Goal: Transaction & Acquisition: Obtain resource

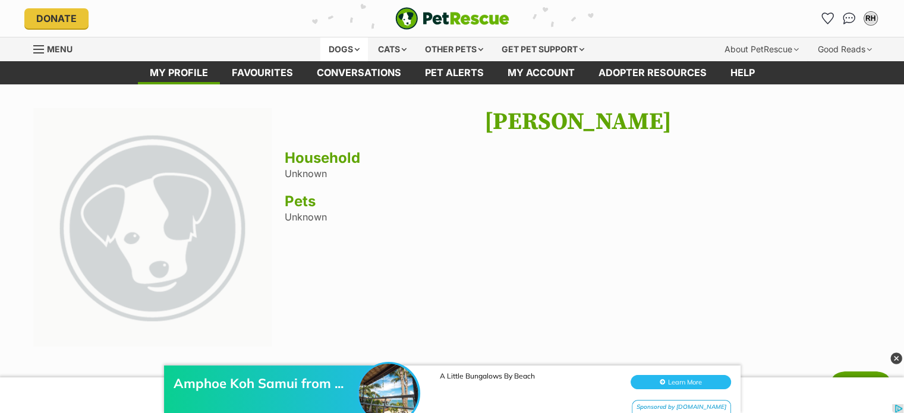
click at [345, 49] on div "Dogs" at bounding box center [344, 49] width 48 height 24
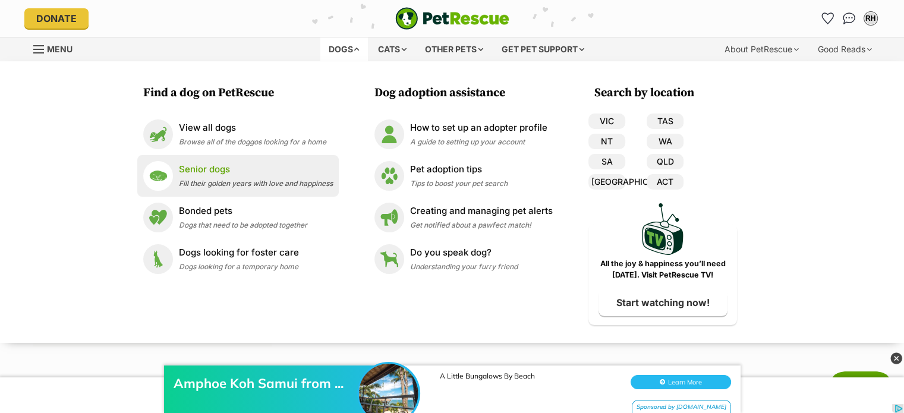
click at [205, 165] on p "Senior dogs" at bounding box center [256, 170] width 154 height 14
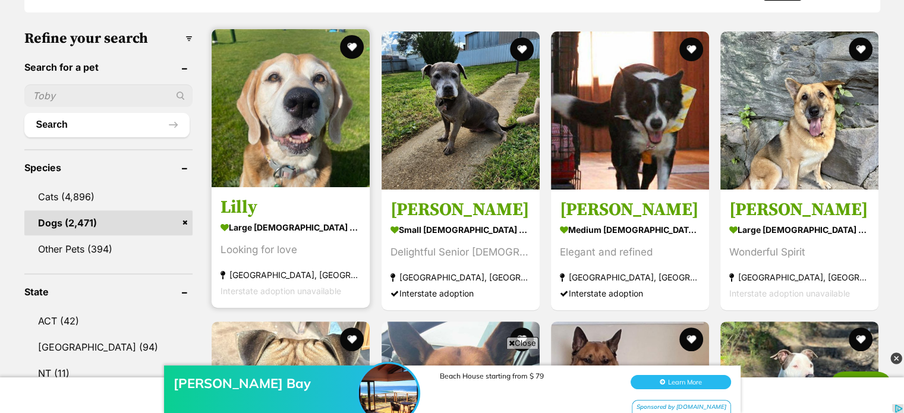
click at [271, 148] on img at bounding box center [290, 108] width 158 height 158
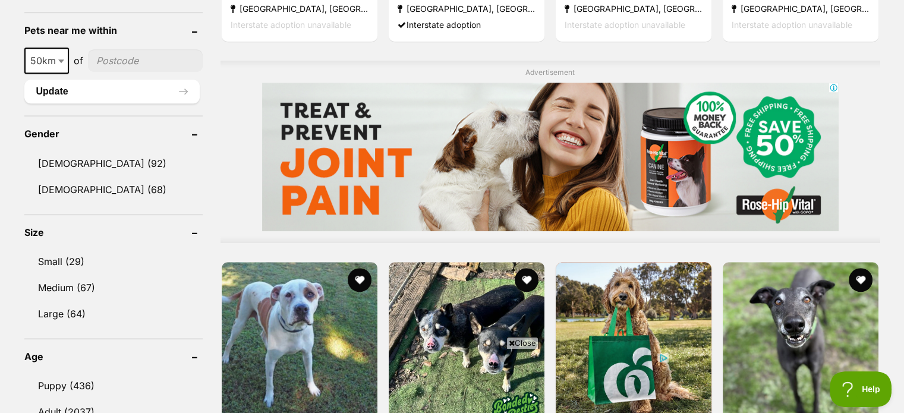
scroll to position [891, 0]
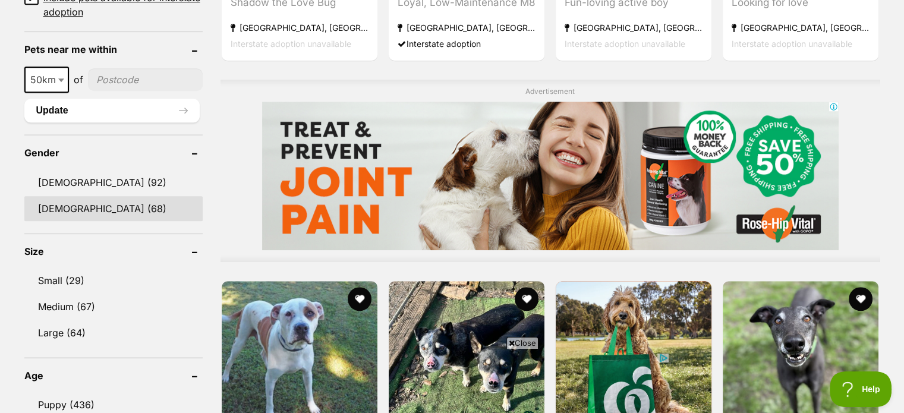
click at [53, 204] on link "[DEMOGRAPHIC_DATA] (68)" at bounding box center [113, 208] width 178 height 25
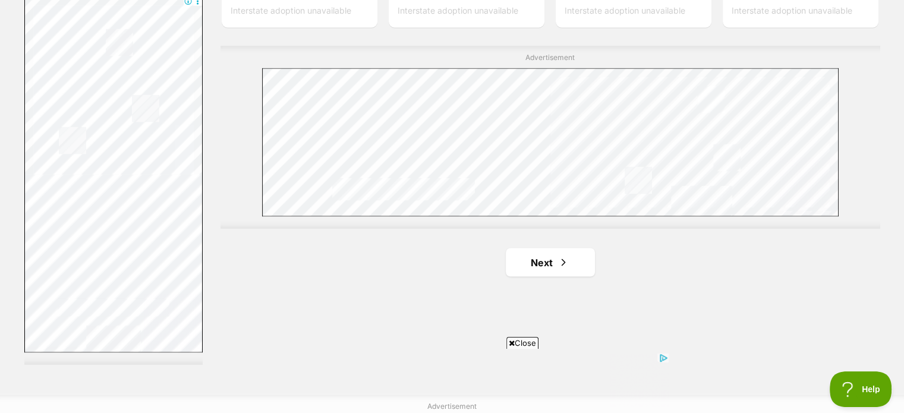
scroll to position [2079, 0]
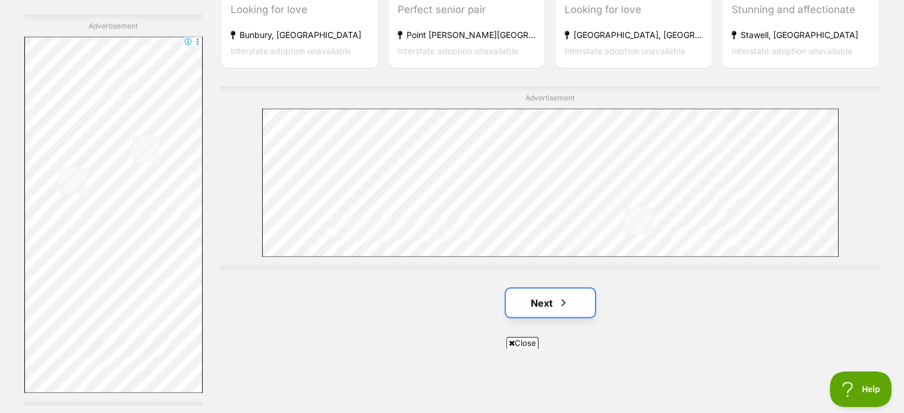
click at [556, 302] on link "Next" at bounding box center [550, 302] width 89 height 29
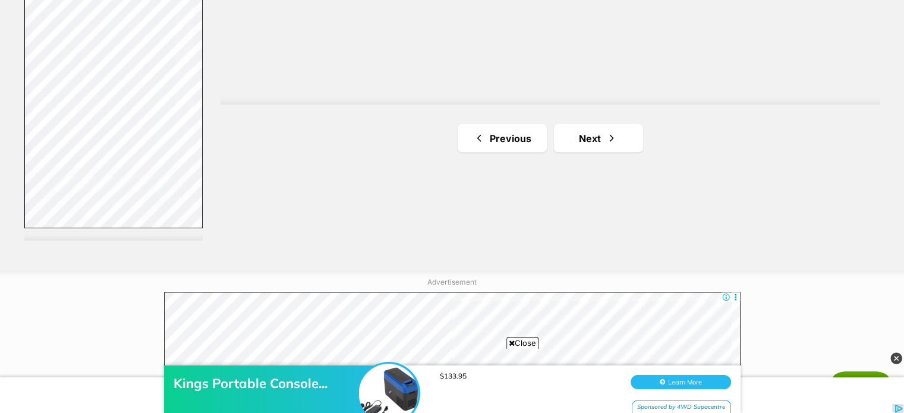
scroll to position [2257, 0]
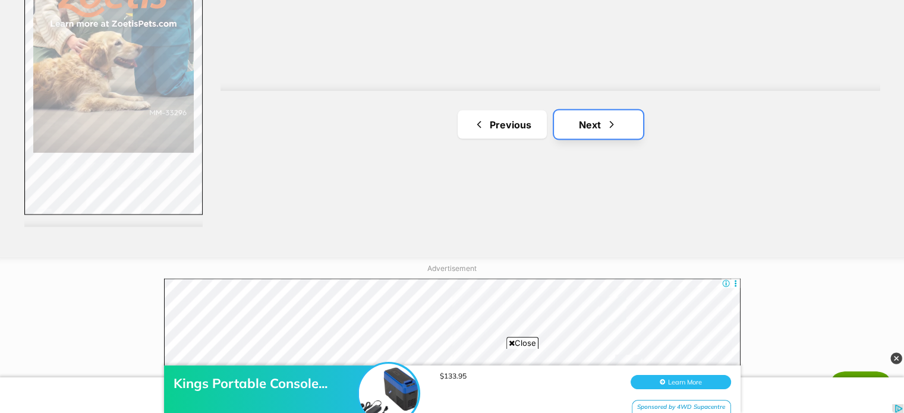
click at [592, 123] on link "Next" at bounding box center [598, 124] width 89 height 29
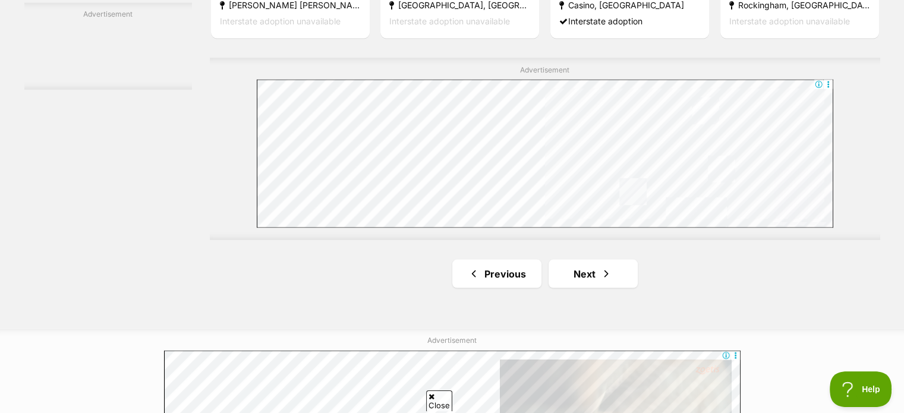
scroll to position [2376, 0]
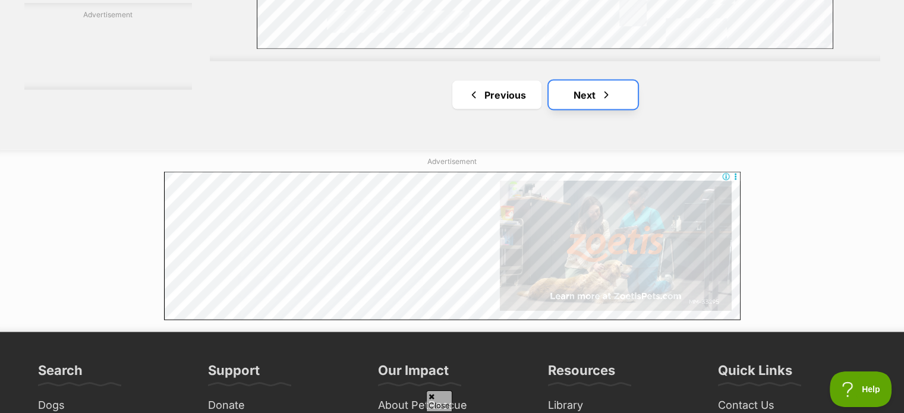
click at [587, 93] on link "Next" at bounding box center [592, 95] width 89 height 29
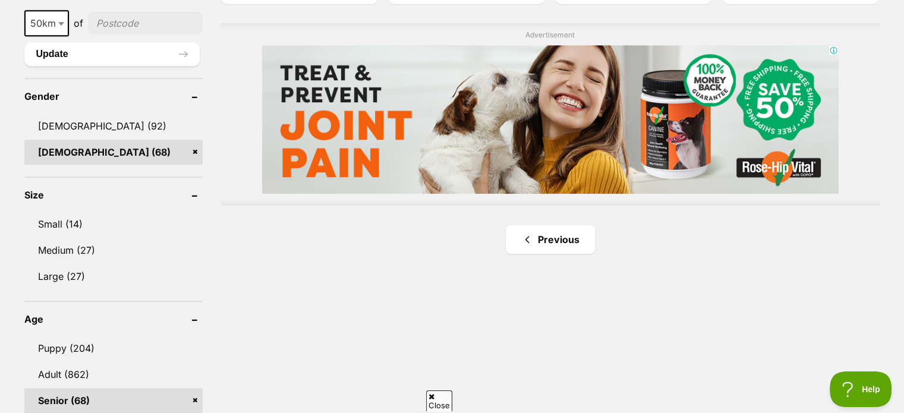
scroll to position [1010, 0]
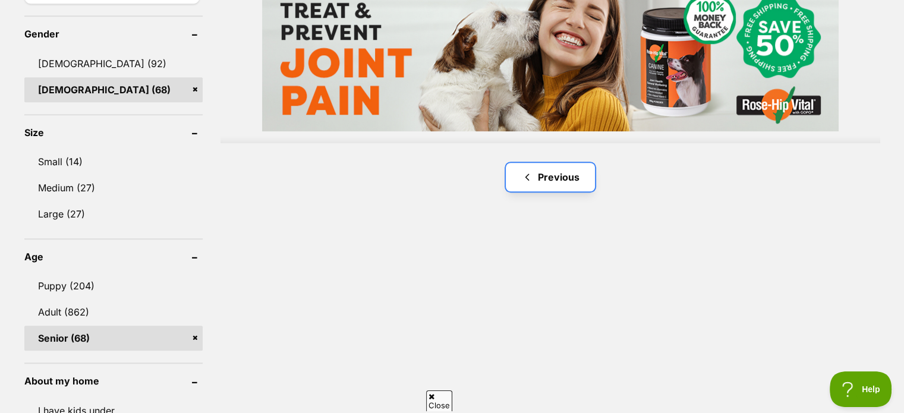
click at [561, 181] on link "Previous" at bounding box center [550, 177] width 89 height 29
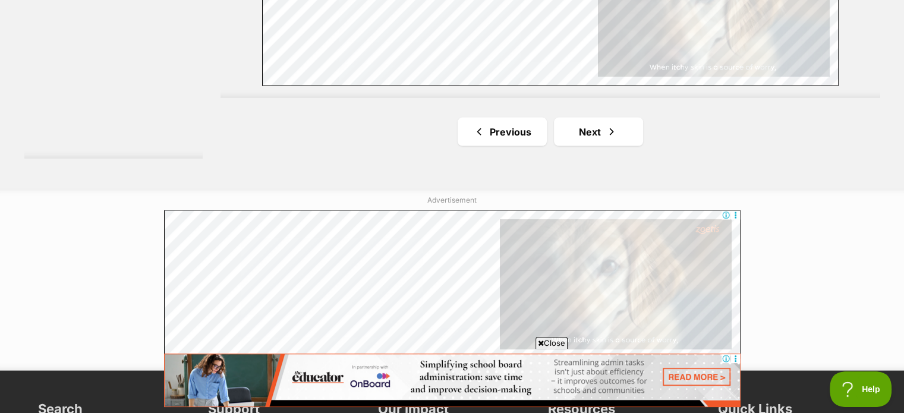
scroll to position [2317, 0]
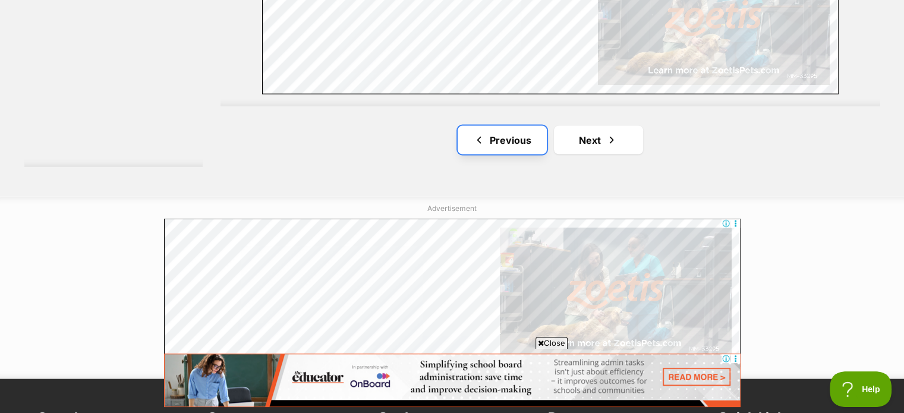
click at [501, 142] on link "Previous" at bounding box center [501, 140] width 89 height 29
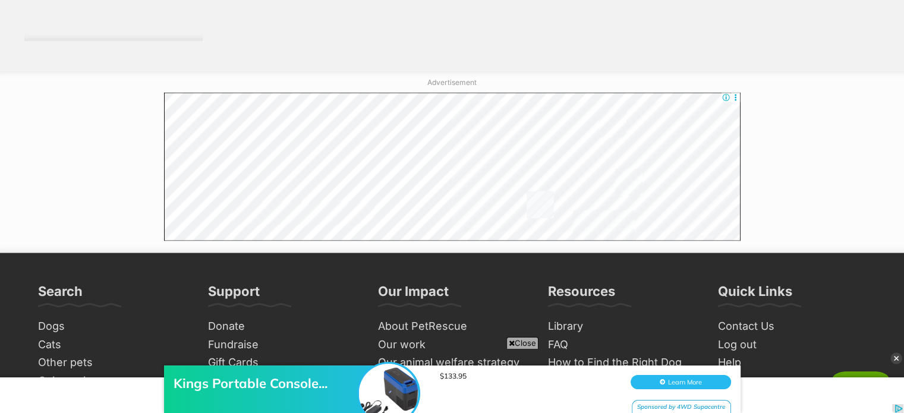
scroll to position [2317, 0]
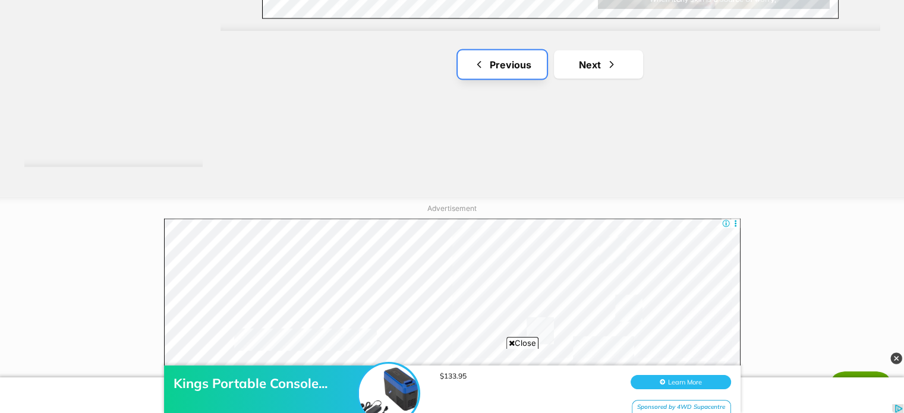
click at [497, 61] on link "Previous" at bounding box center [501, 64] width 89 height 29
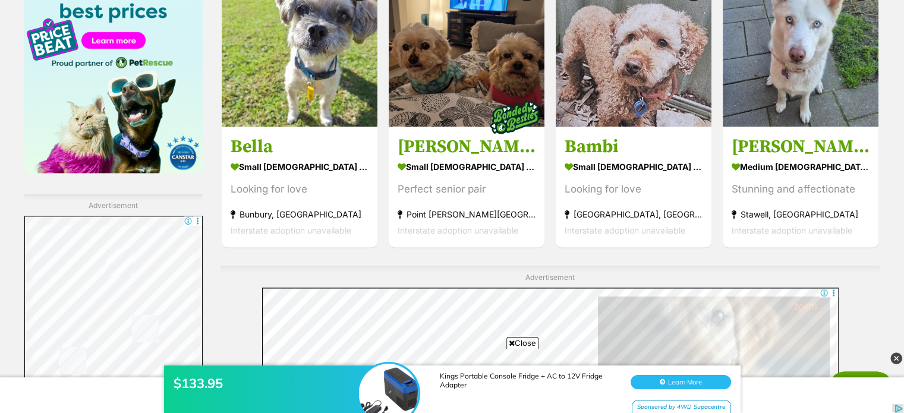
scroll to position [1901, 0]
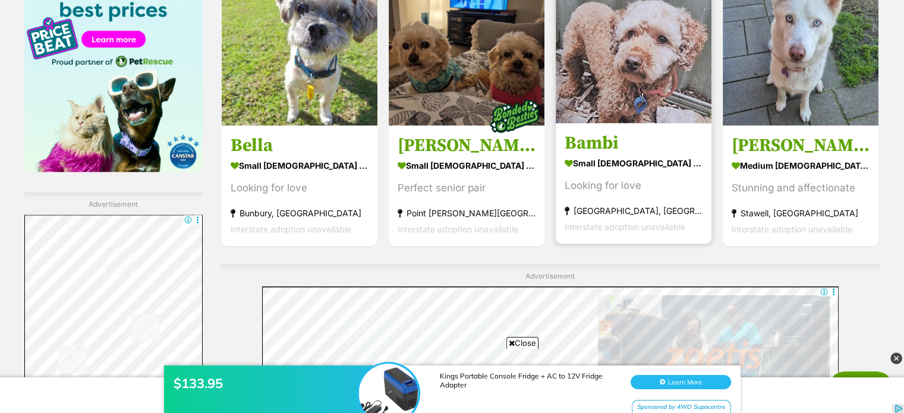
click at [612, 83] on img at bounding box center [633, 45] width 156 height 156
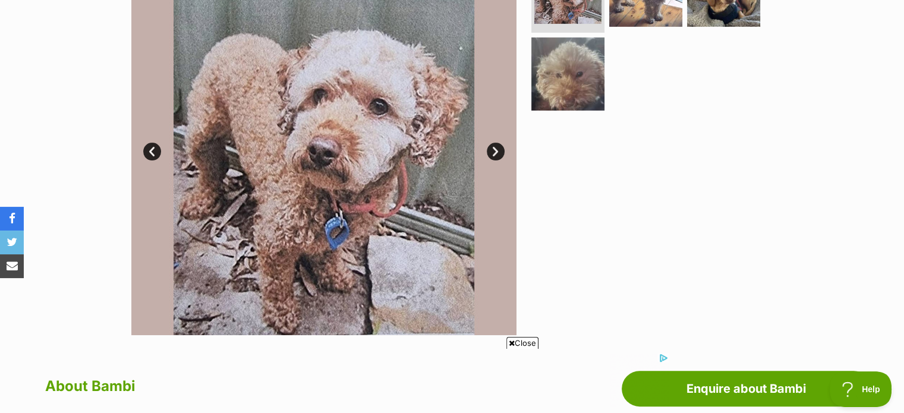
click at [494, 147] on link "Next" at bounding box center [496, 152] width 18 height 18
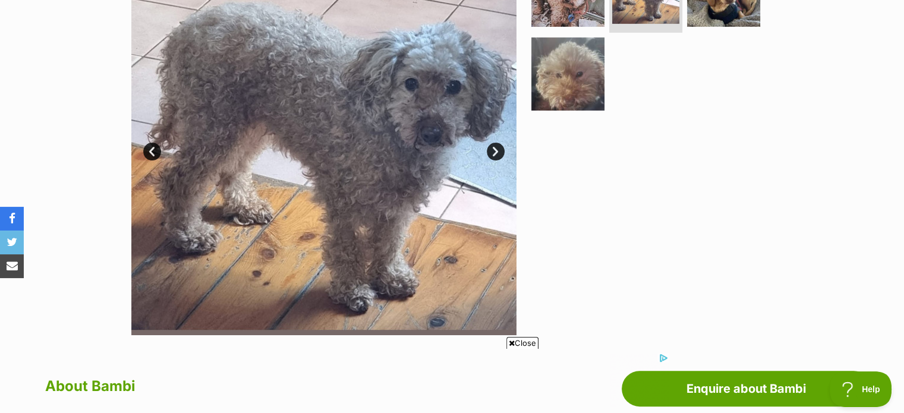
click at [495, 151] on link "Next" at bounding box center [496, 152] width 18 height 18
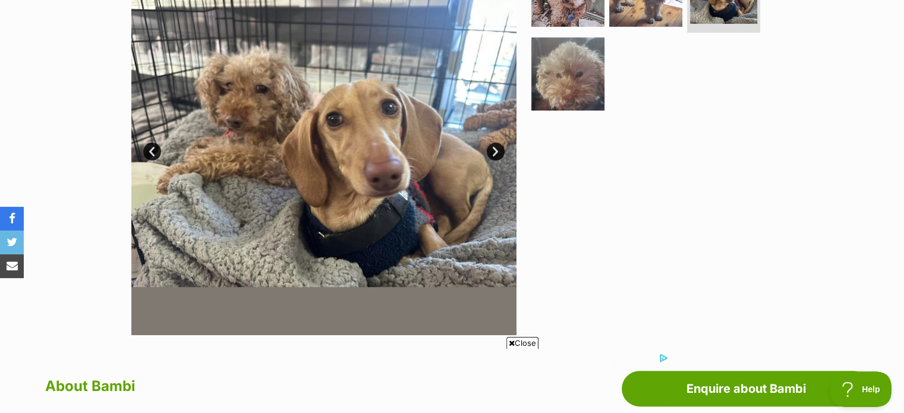
click at [495, 151] on link "Next" at bounding box center [496, 152] width 18 height 18
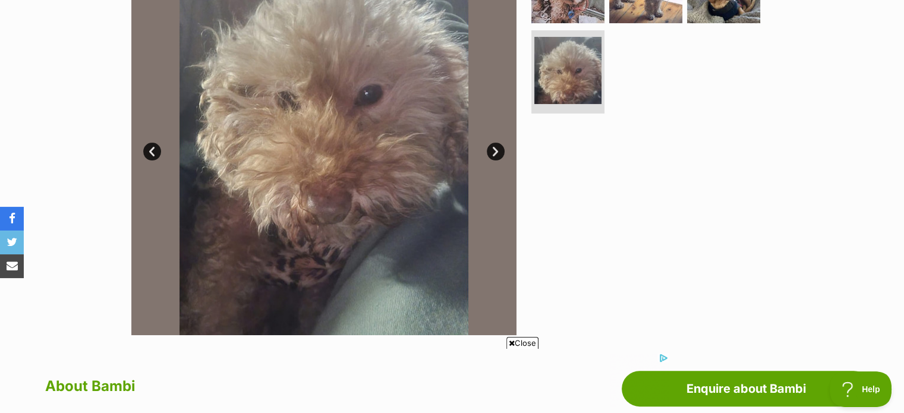
click at [495, 151] on link "Next" at bounding box center [496, 152] width 18 height 18
